Goal: Information Seeking & Learning: Understand process/instructions

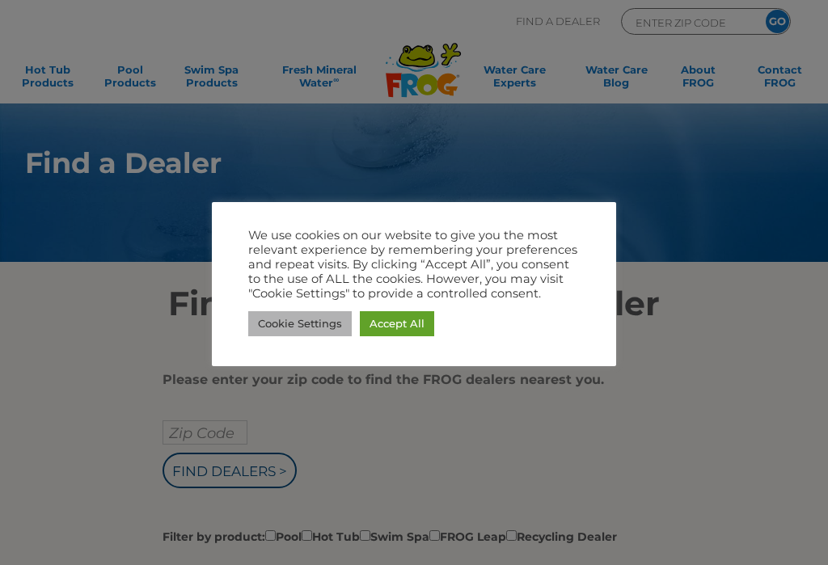
drag, startPoint x: 311, startPoint y: 315, endPoint x: 324, endPoint y: 304, distance: 17.2
click at [311, 315] on link "Cookie Settings" at bounding box center [300, 323] width 104 height 25
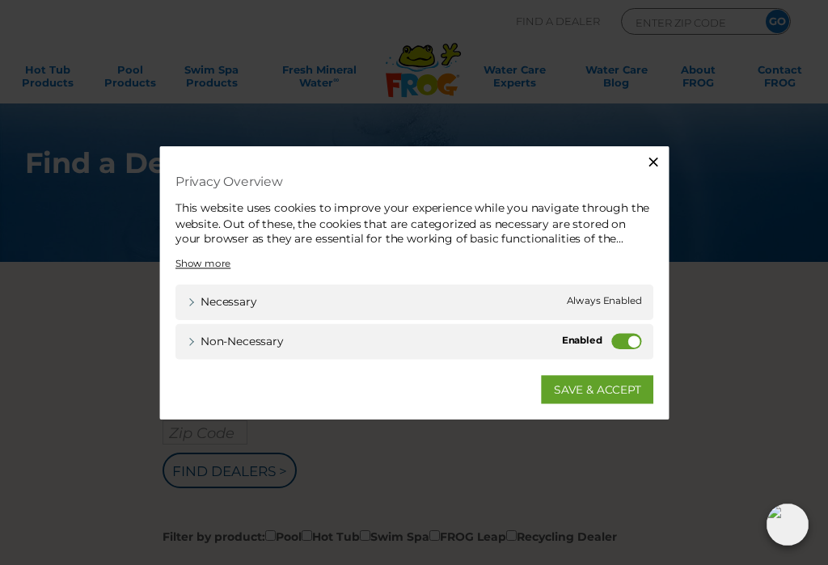
click at [660, 158] on icon "button" at bounding box center [659, 159] width 10 height 10
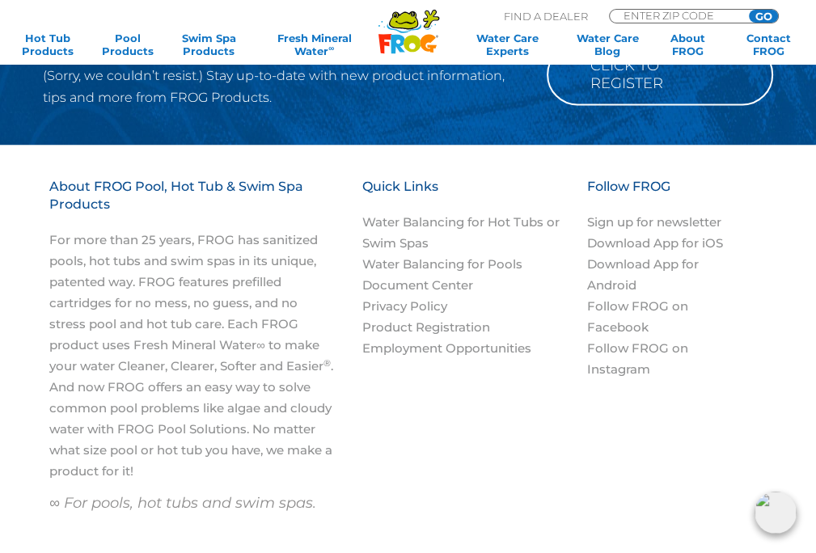
scroll to position [1537, 0]
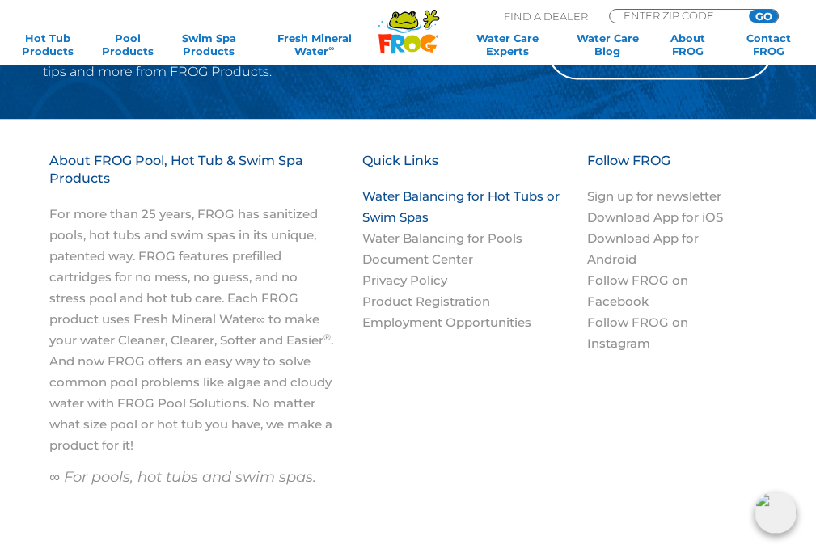
click at [514, 199] on link "Water Balancing for Hot Tubs or Swim Spas" at bounding box center [460, 206] width 197 height 36
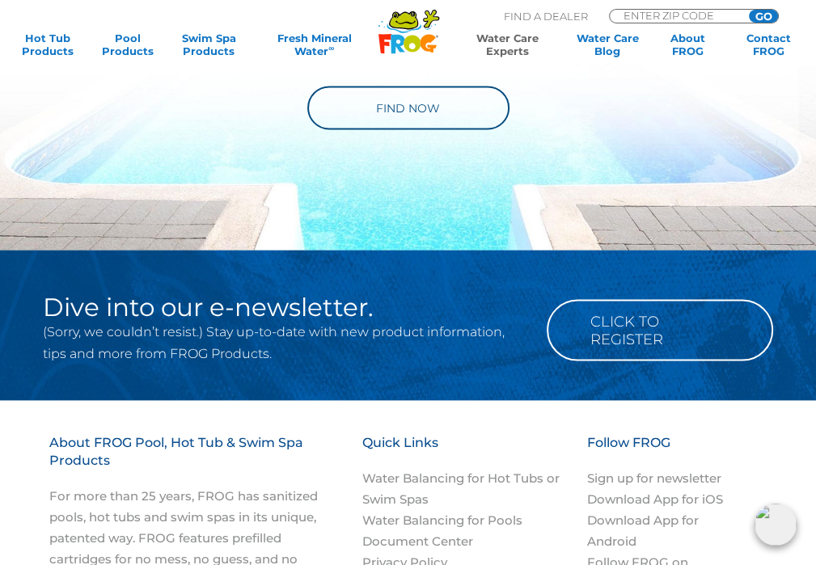
scroll to position [1779, 0]
